Goal: Task Accomplishment & Management: Use online tool/utility

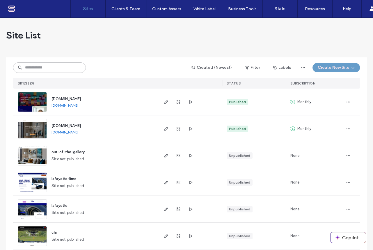
click at [78, 34] on div "Site List" at bounding box center [186, 35] width 361 height 35
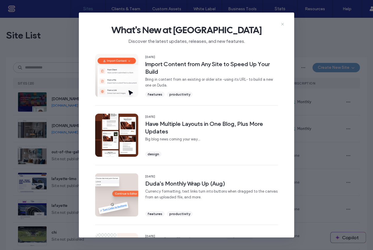
click at [282, 24] on icon at bounding box center [283, 24] width 5 height 5
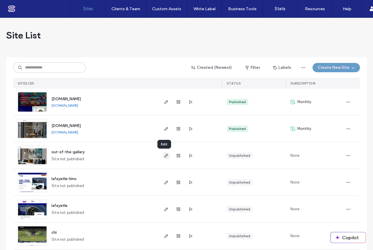
click at [164, 156] on icon "button" at bounding box center [166, 155] width 5 height 5
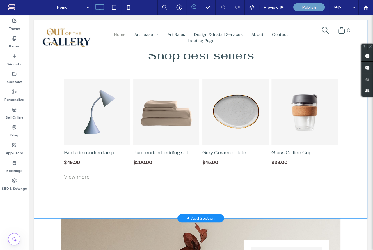
scroll to position [424, 0]
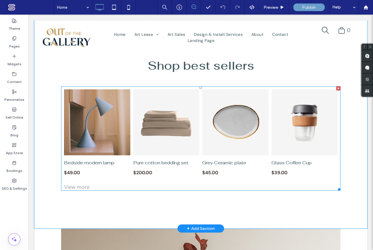
click at [93, 134] on link at bounding box center [97, 122] width 66 height 66
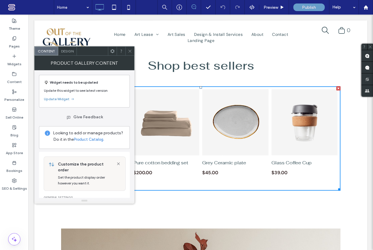
click at [68, 50] on span "Design" at bounding box center [67, 51] width 13 height 4
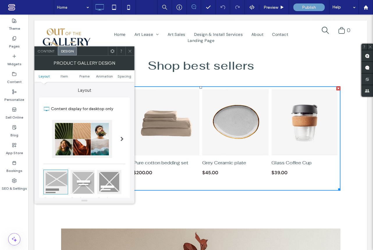
click at [131, 53] on span at bounding box center [130, 51] width 4 height 9
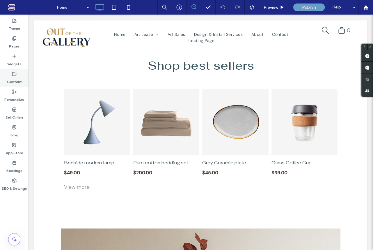
click at [12, 77] on label "Content" at bounding box center [14, 80] width 15 height 8
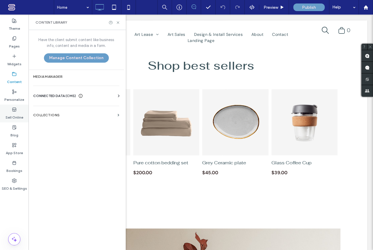
click at [16, 113] on label "Sell Online" at bounding box center [15, 116] width 18 height 8
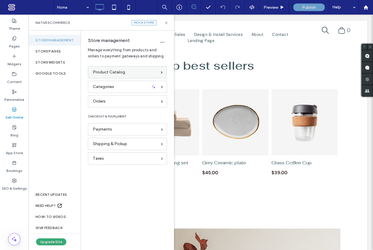
click at [150, 73] on div "Product Catalog" at bounding box center [125, 72] width 64 height 6
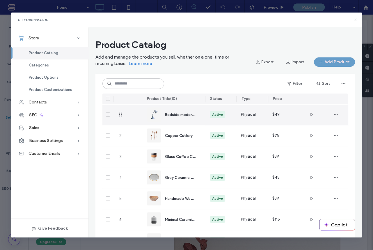
click at [158, 114] on img at bounding box center [154, 114] width 14 height 14
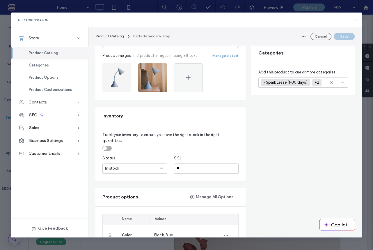
scroll to position [141, 0]
click at [155, 77] on img at bounding box center [152, 77] width 29 height 29
click at [160, 68] on icon "button" at bounding box center [159, 69] width 5 height 5
click at [140, 94] on span "Replace Image" at bounding box center [137, 95] width 27 height 6
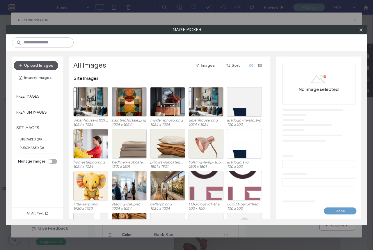
click at [37, 65] on button "Upload Images" at bounding box center [36, 65] width 45 height 9
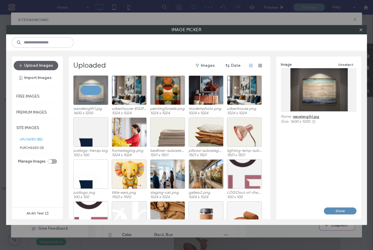
click at [342, 211] on button "Done" at bounding box center [340, 210] width 33 height 7
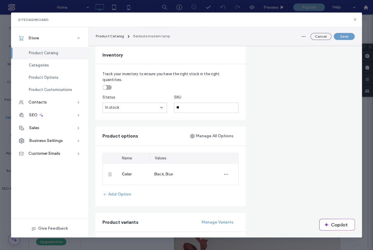
scroll to position [212, 0]
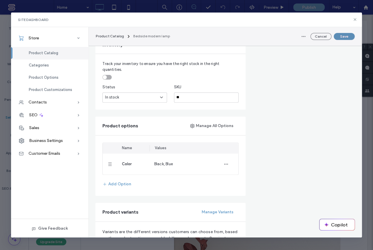
click at [350, 37] on button "Save" at bounding box center [344, 36] width 21 height 7
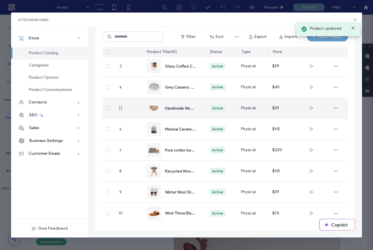
scroll to position [0, 0]
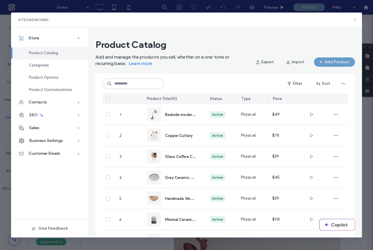
click at [355, 21] on icon at bounding box center [355, 19] width 5 height 5
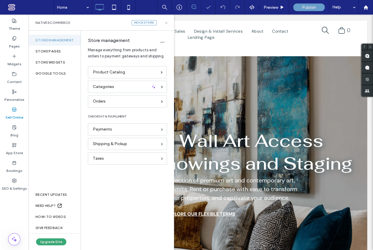
click at [166, 22] on icon at bounding box center [166, 23] width 4 height 4
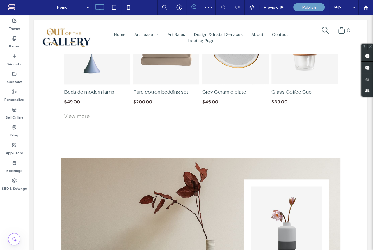
scroll to position [424, 0]
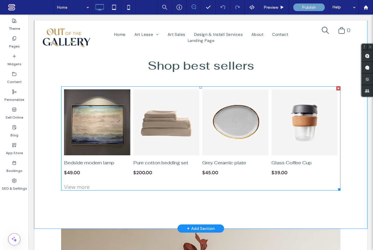
click at [106, 133] on link at bounding box center [97, 122] width 66 height 66
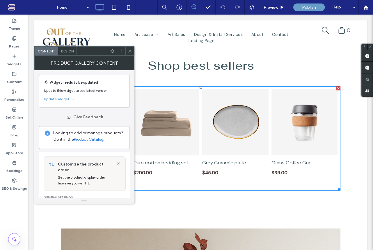
click at [94, 139] on link "Product Catalog." at bounding box center [89, 140] width 30 height 6
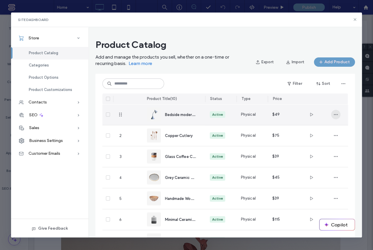
click at [336, 115] on icon "button" at bounding box center [336, 114] width 5 height 5
click at [151, 114] on img at bounding box center [154, 114] width 14 height 14
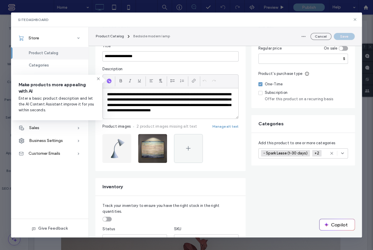
scroll to position [70, 0]
